Goal: Browse casually: Explore the website without a specific task or goal

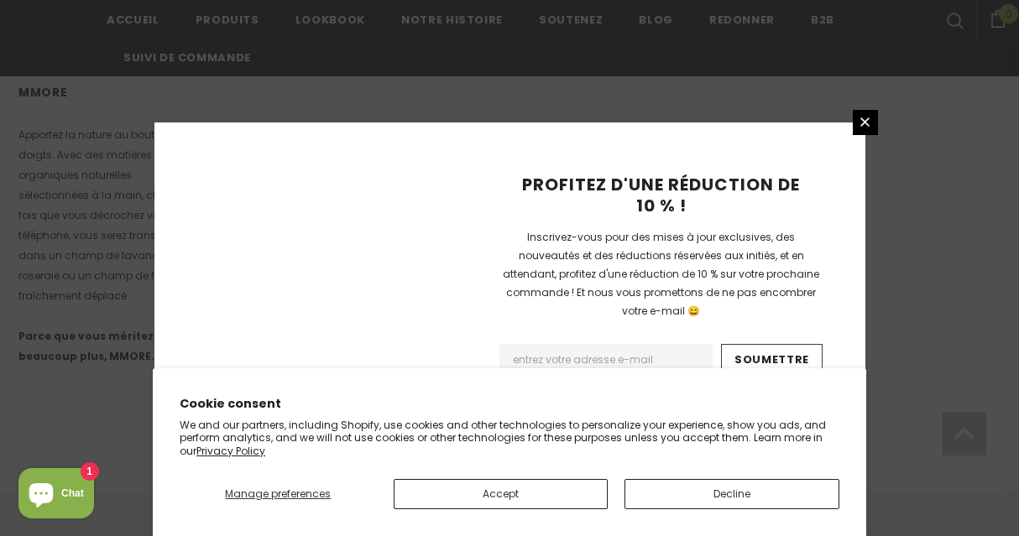
scroll to position [1259, 0]
